Goal: Information Seeking & Learning: Check status

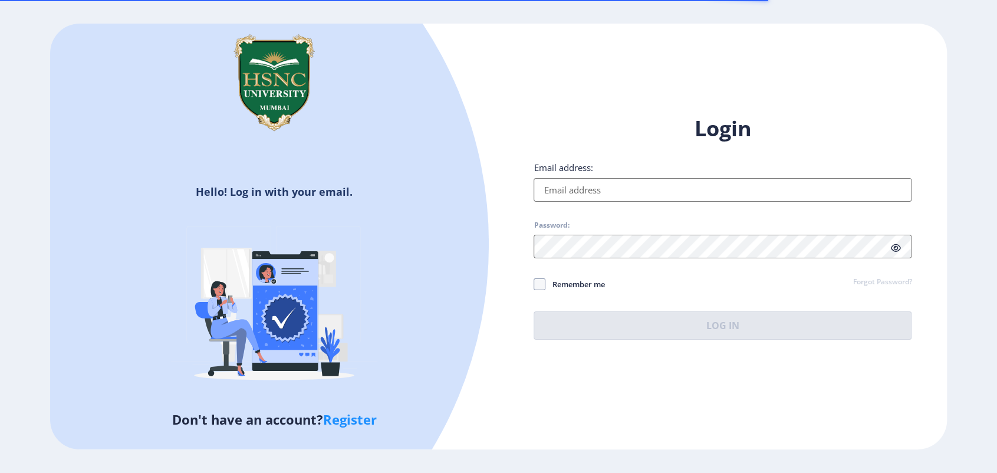
click at [584, 188] on input "Email address:" at bounding box center [723, 190] width 378 height 24
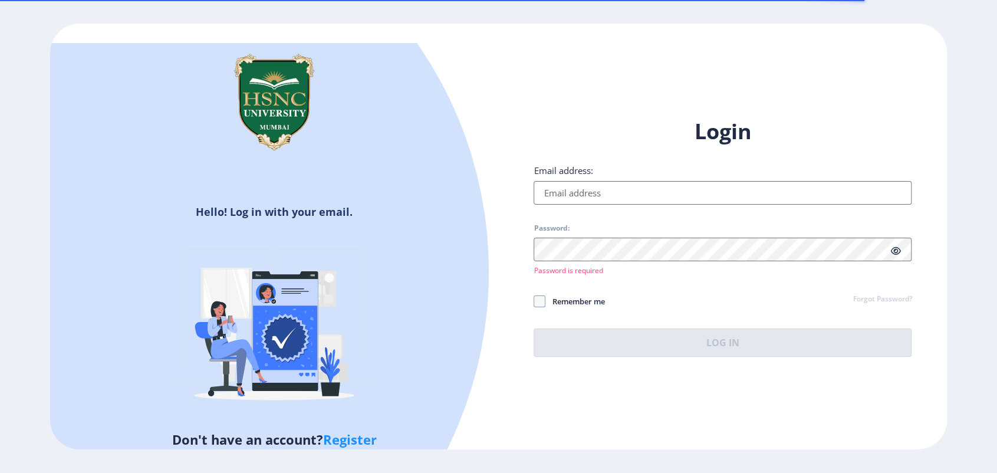
click at [584, 188] on input "Email address:" at bounding box center [723, 193] width 378 height 24
type input "[EMAIL_ADDRESS][DOMAIN_NAME]"
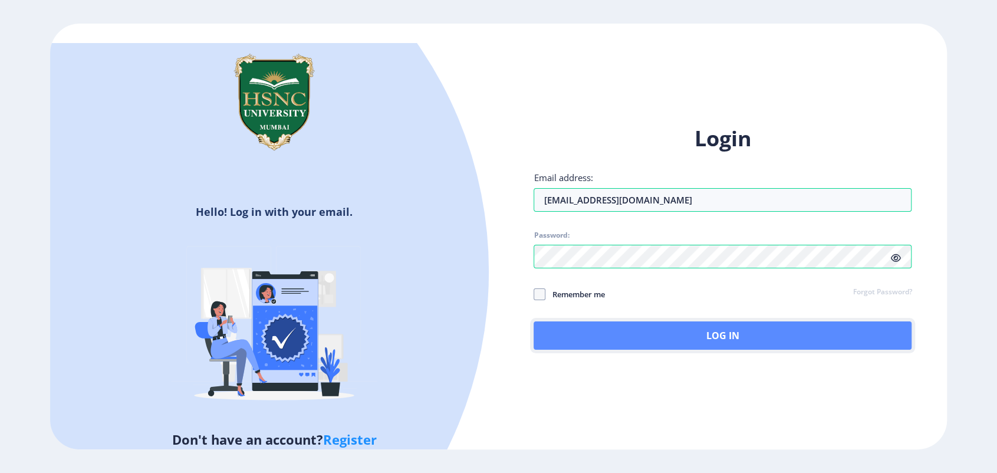
click at [581, 335] on button "Log In" at bounding box center [723, 335] width 378 height 28
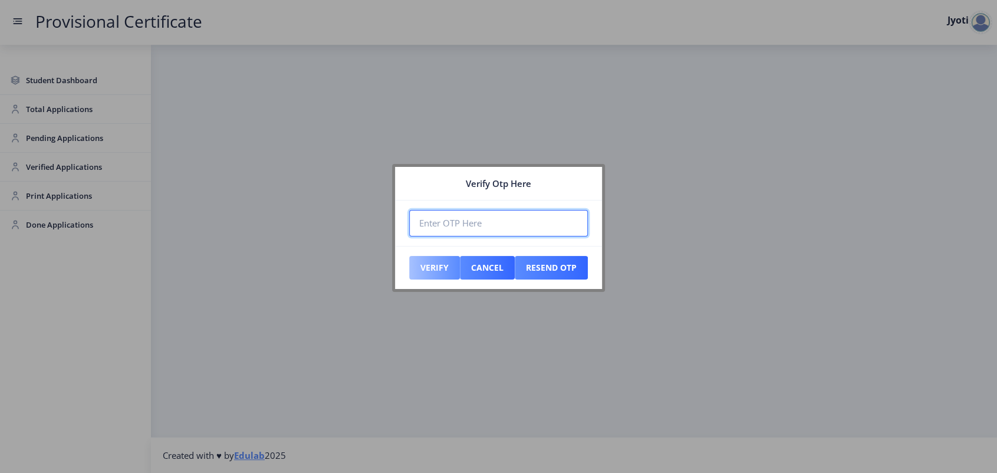
paste input "267635"
type input "267635"
click at [430, 264] on button "Verify" at bounding box center [434, 268] width 51 height 24
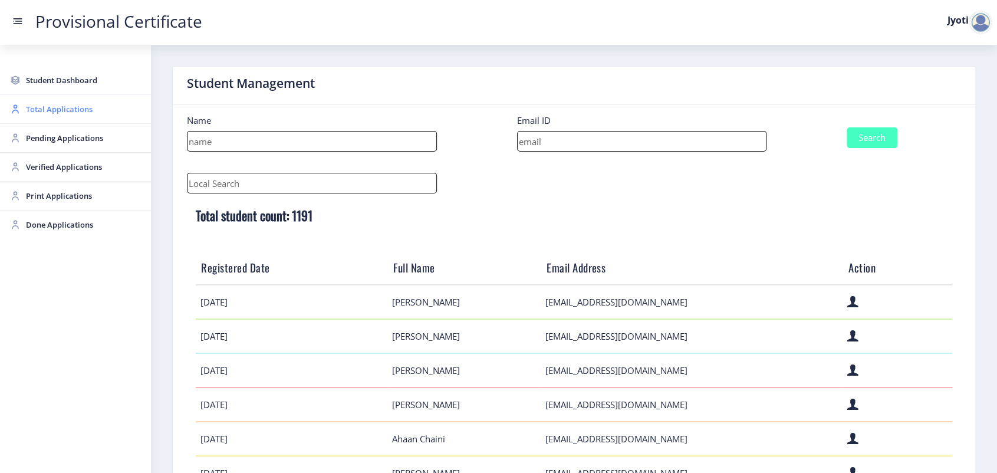
click at [49, 114] on span "Total Applications" at bounding box center [84, 109] width 116 height 14
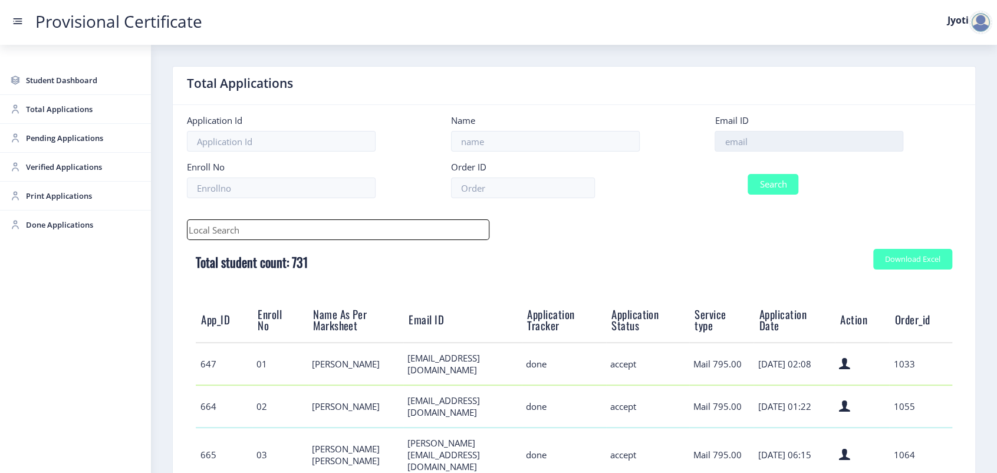
click at [771, 145] on input at bounding box center [809, 141] width 189 height 21
paste input "[EMAIL_ADDRESS][DOMAIN_NAME]"
type input "[EMAIL_ADDRESS][DOMAIN_NAME]"
click at [765, 179] on button "Search" at bounding box center [773, 184] width 51 height 21
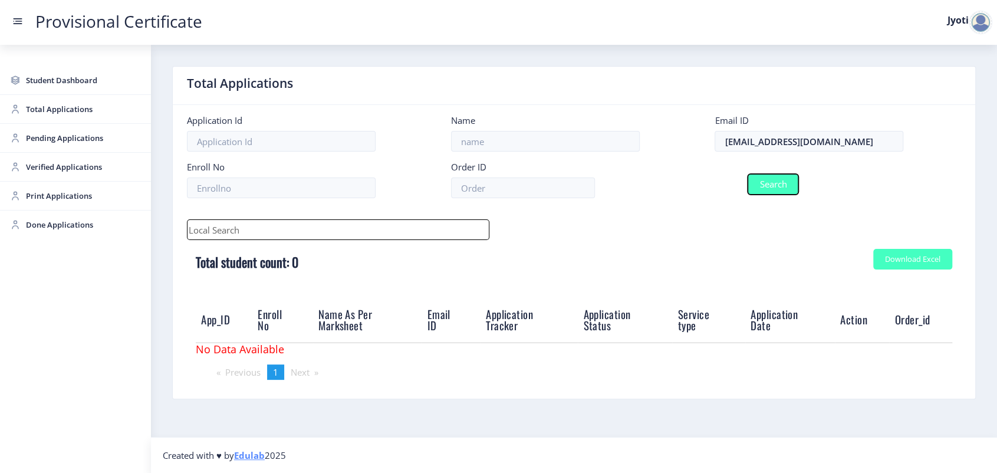
click at [763, 182] on button "Search" at bounding box center [773, 184] width 51 height 21
click at [717, 136] on input "[EMAIL_ADDRESS][DOMAIN_NAME]" at bounding box center [809, 141] width 189 height 21
click at [762, 179] on button "Search" at bounding box center [773, 184] width 51 height 21
click at [876, 145] on input "[EMAIL_ADDRESS][DOMAIN_NAME]" at bounding box center [809, 141] width 189 height 21
click at [787, 192] on button "Search" at bounding box center [773, 184] width 51 height 21
